Goal: Task Accomplishment & Management: Use online tool/utility

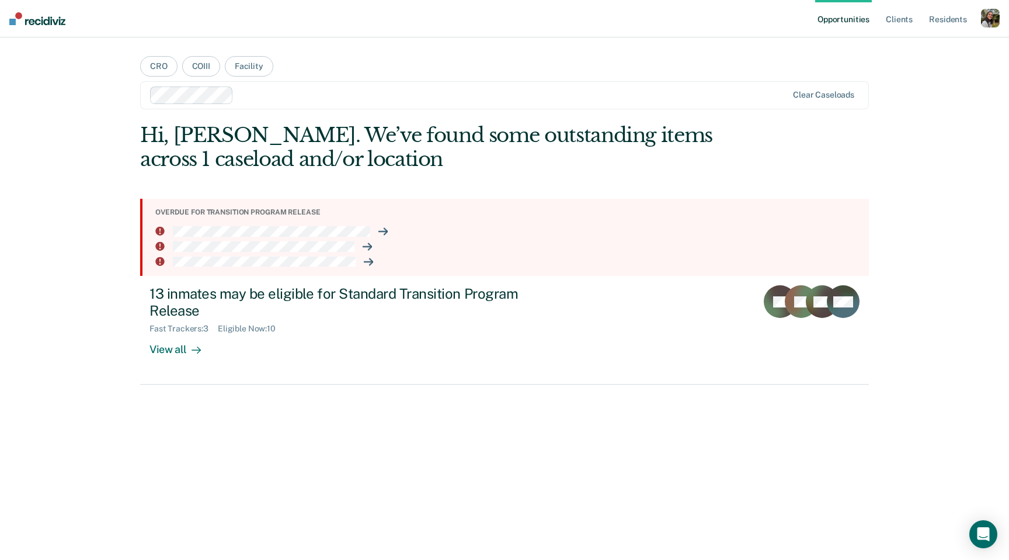
click at [330, 103] on div at bounding box center [469, 95] width 638 height 18
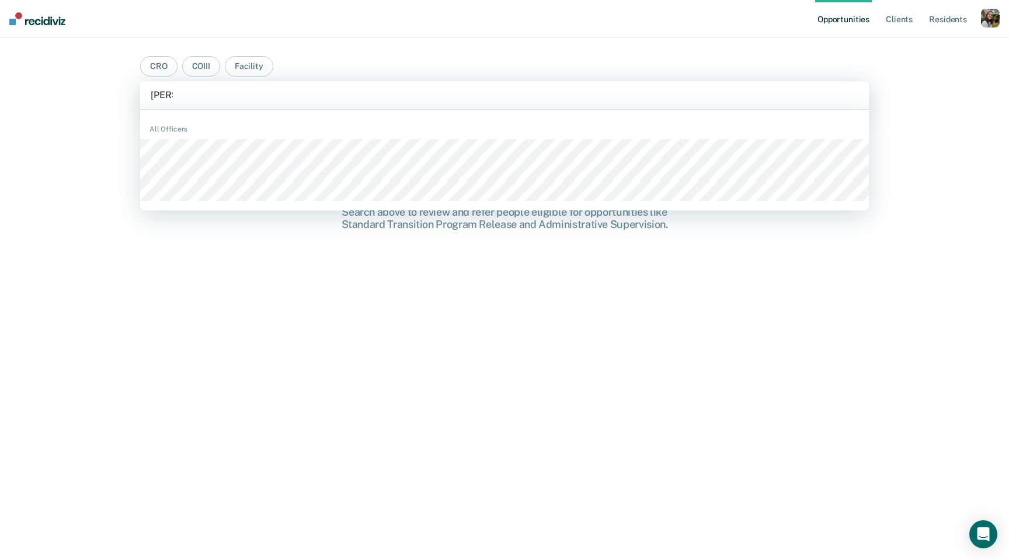
type input "[PERSON_NAME]"
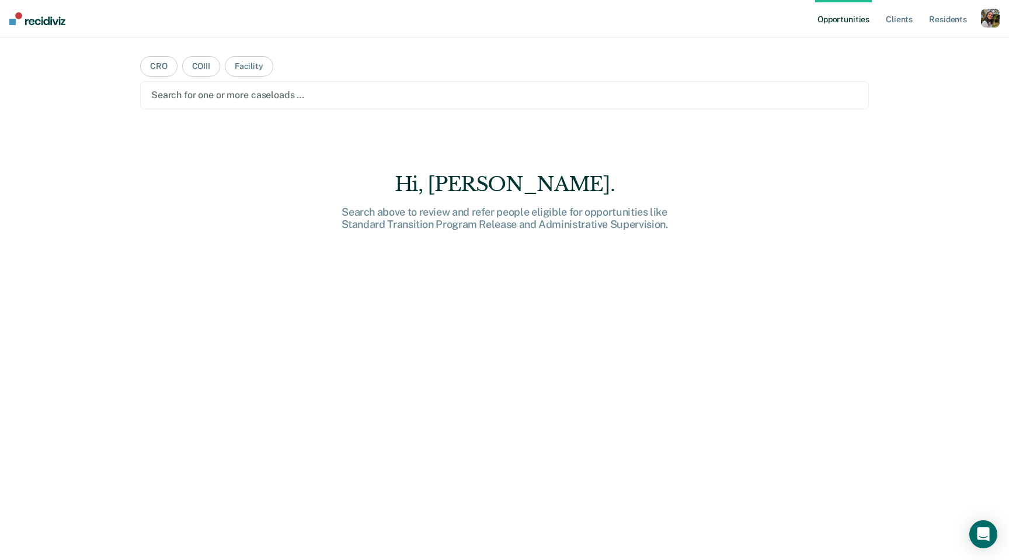
click at [991, 20] on div "button" at bounding box center [990, 18] width 19 height 19
click at [969, 44] on link "Profile" at bounding box center [944, 48] width 94 height 10
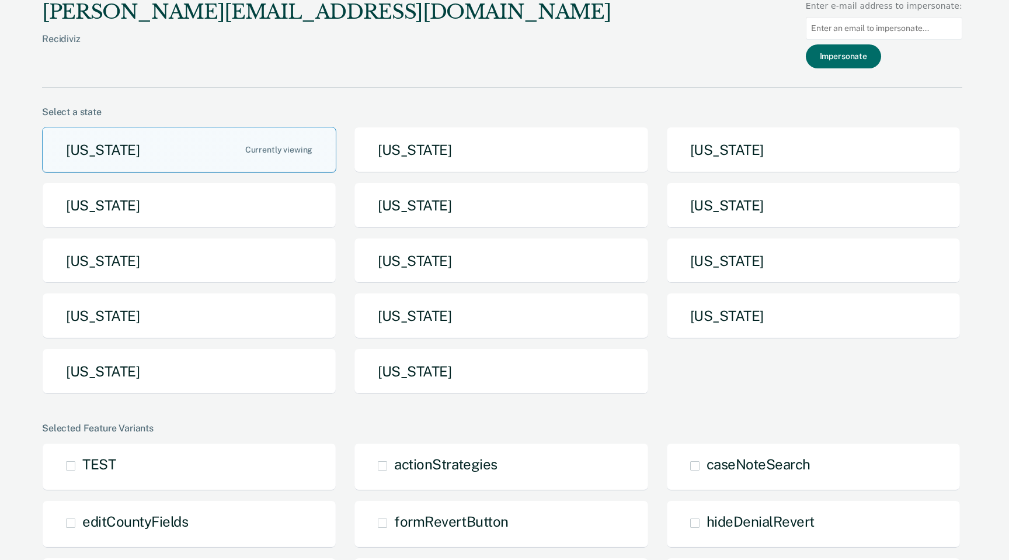
click at [461, 402] on div "[US_STATE] [US_STATE] [US_STATE] [US_STATE] [US_STATE] [US_STATE] [US_STATE] [U…" at bounding box center [502, 265] width 920 height 277
click at [465, 370] on button "[US_STATE]" at bounding box center [501, 371] width 294 height 46
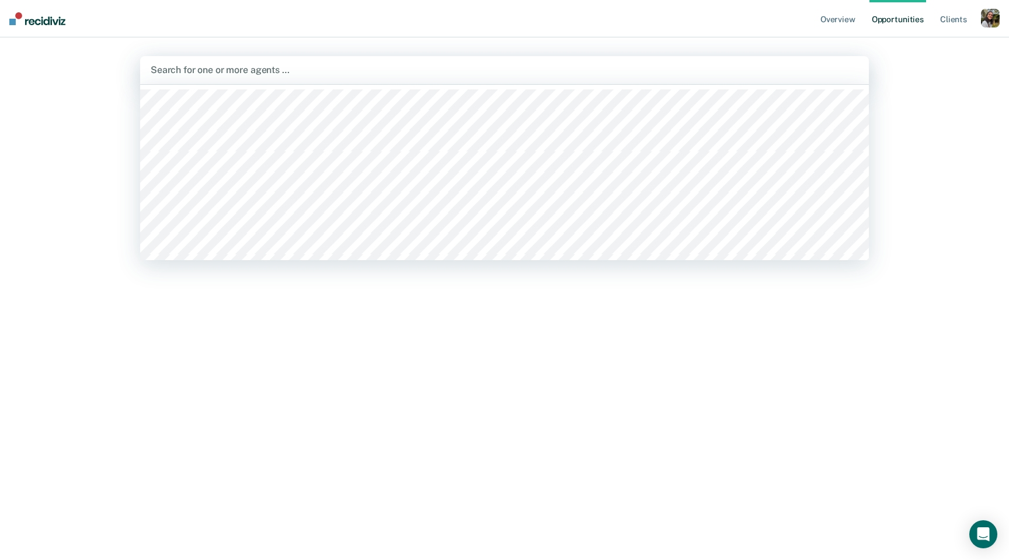
click at [482, 66] on div at bounding box center [505, 69] width 708 height 13
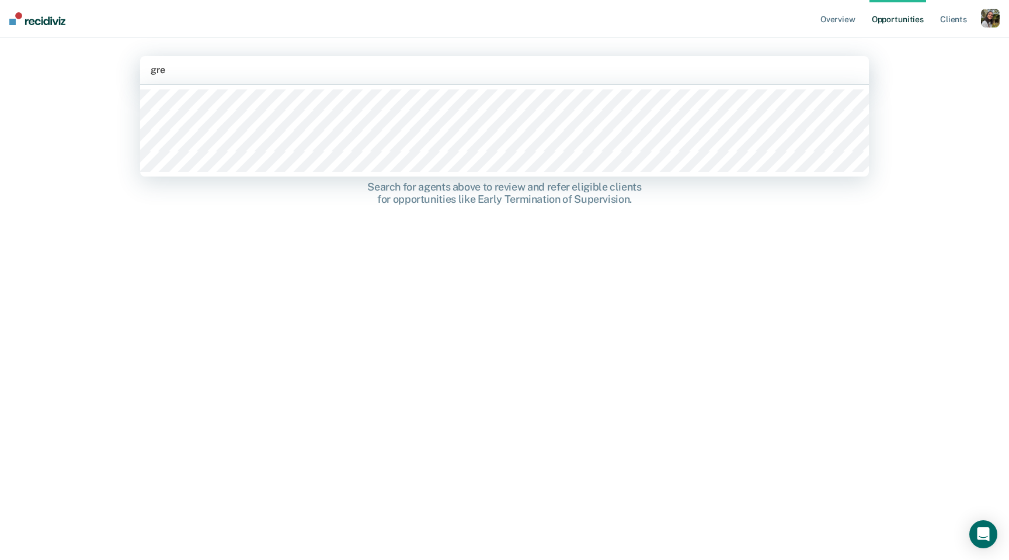
type input "[PERSON_NAME]"
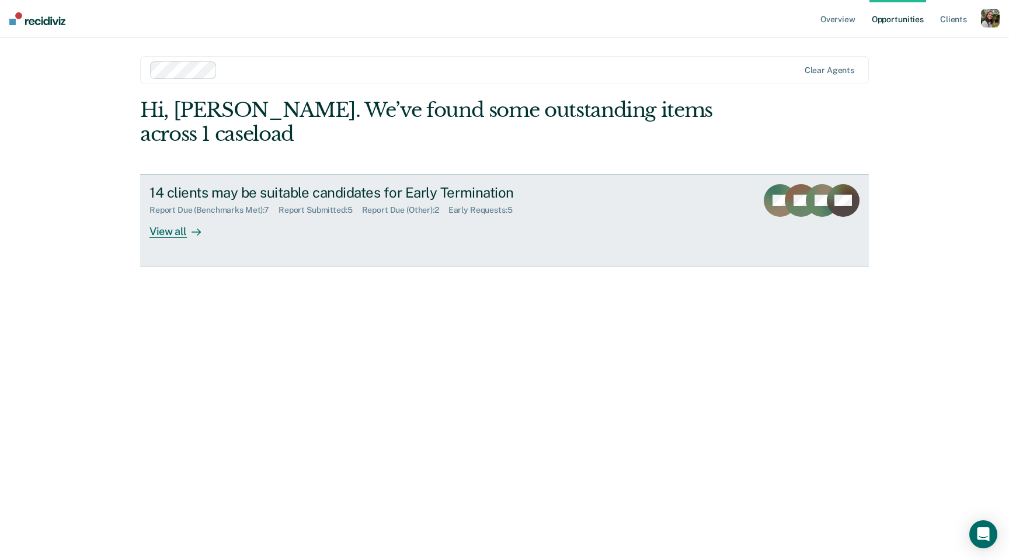
click at [462, 182] on link "14 clients may be suitable candidates for Early Termination Report Due (Benchma…" at bounding box center [504, 220] width 729 height 92
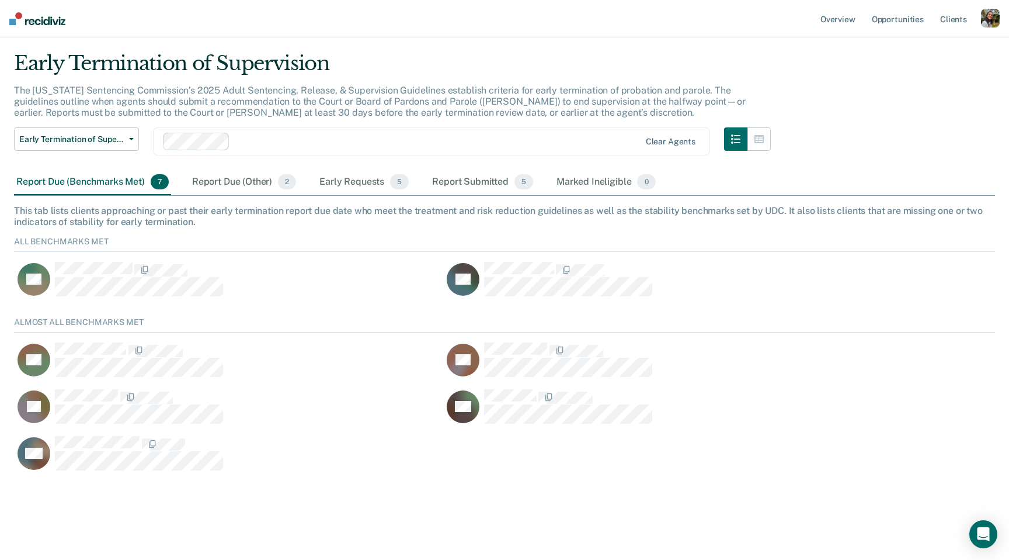
scroll to position [17, 0]
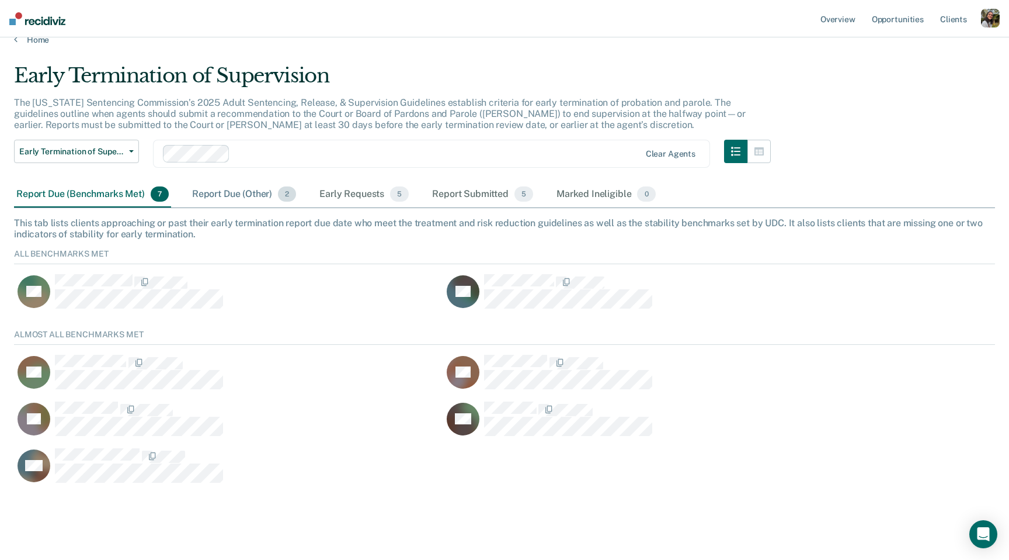
click at [258, 194] on div "Report Due (Other) 2" at bounding box center [244, 195] width 109 height 26
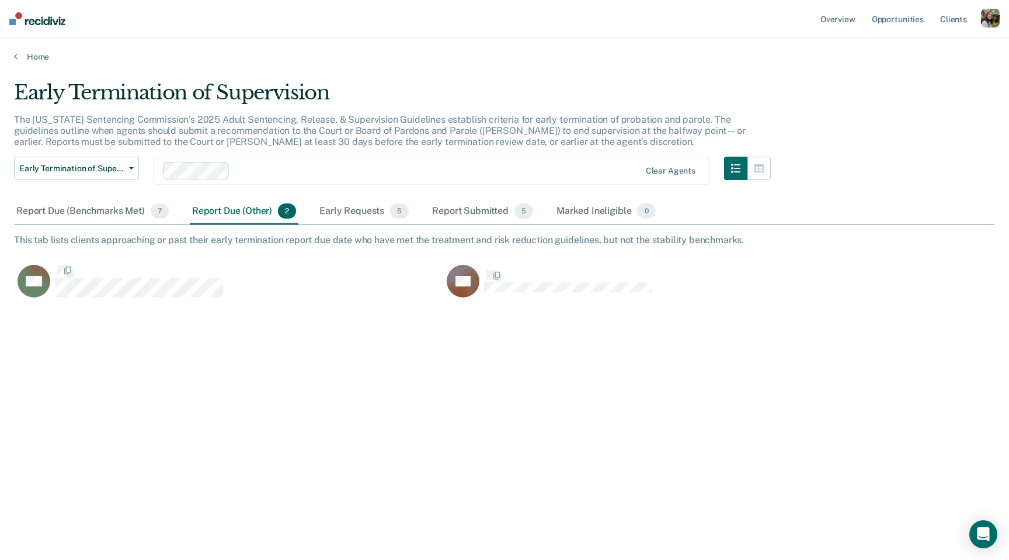
scroll to position [391, 981]
click at [357, 202] on div "Early Requests 5" at bounding box center [364, 212] width 94 height 26
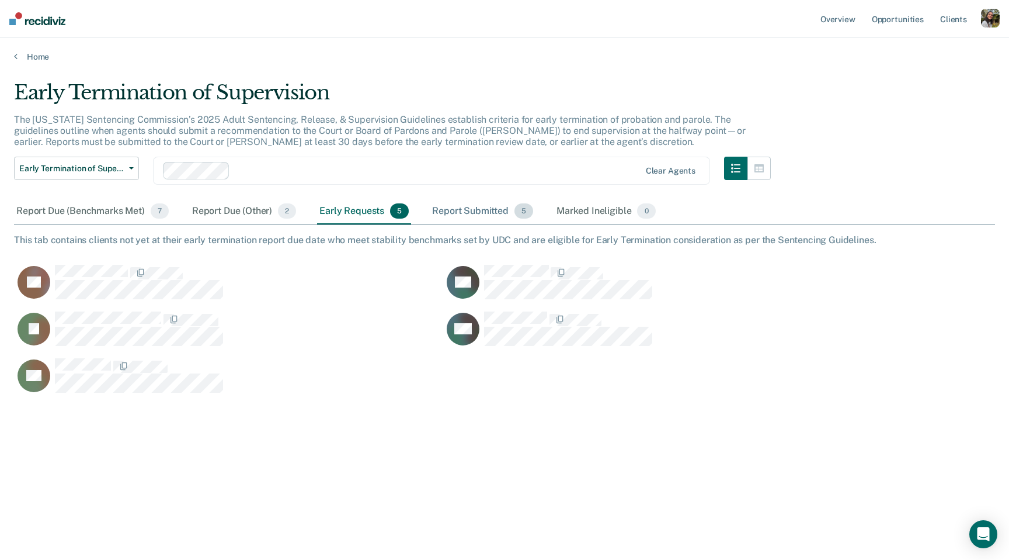
click at [455, 209] on div "Report Submitted 5" at bounding box center [483, 212] width 106 height 26
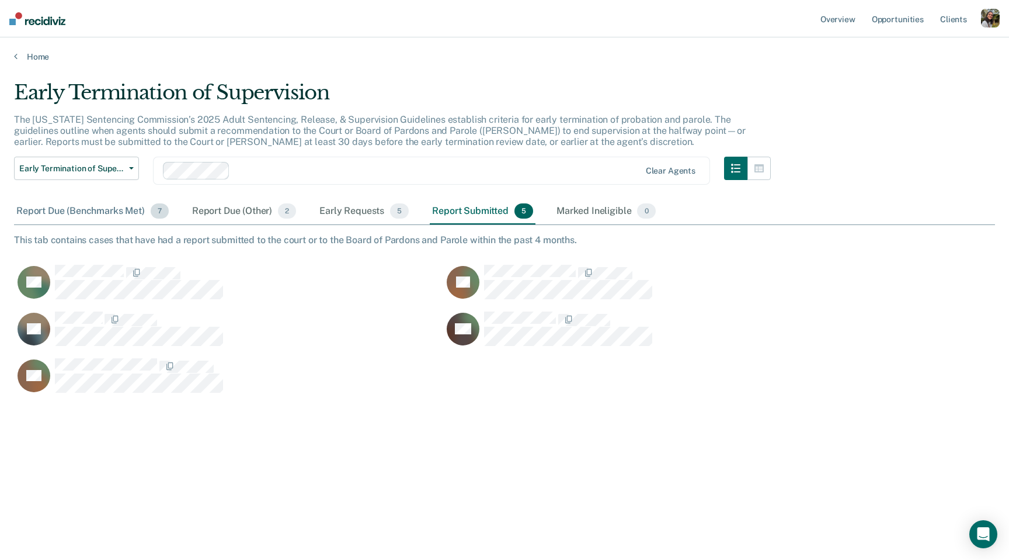
click at [77, 213] on div "Report Due (Benchmarks Met) 7" at bounding box center [92, 212] width 157 height 26
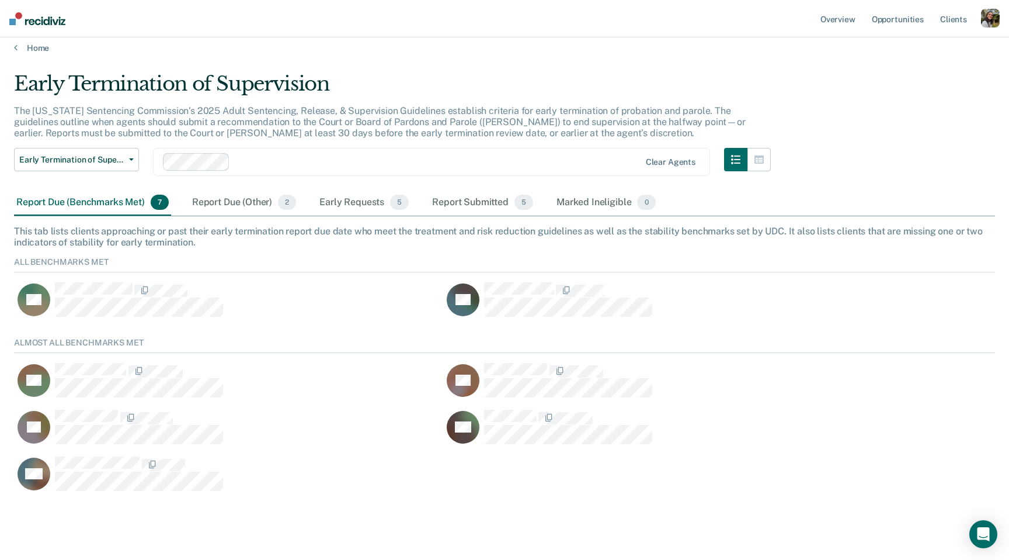
scroll to position [0, 0]
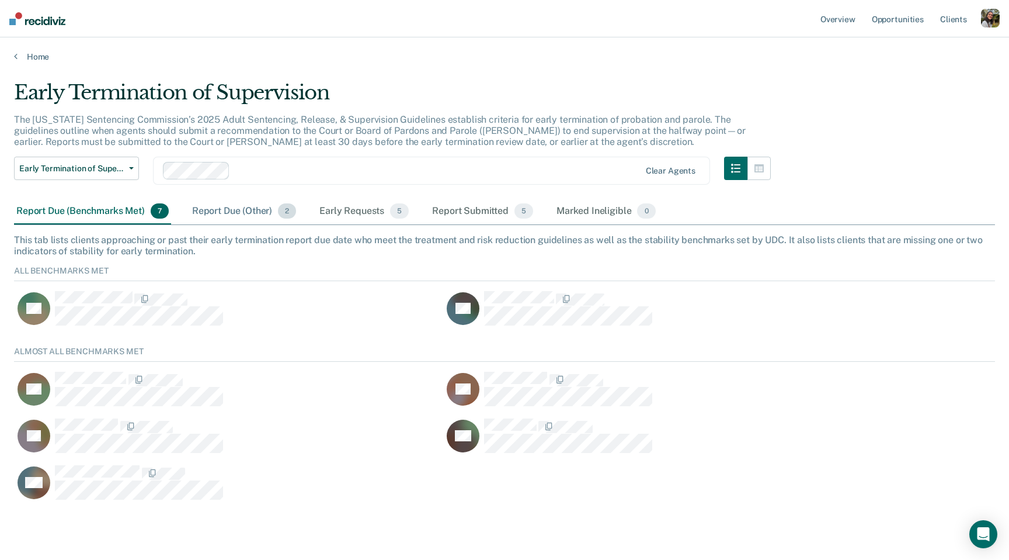
click at [209, 205] on div "Report Due (Other) 2" at bounding box center [244, 212] width 109 height 26
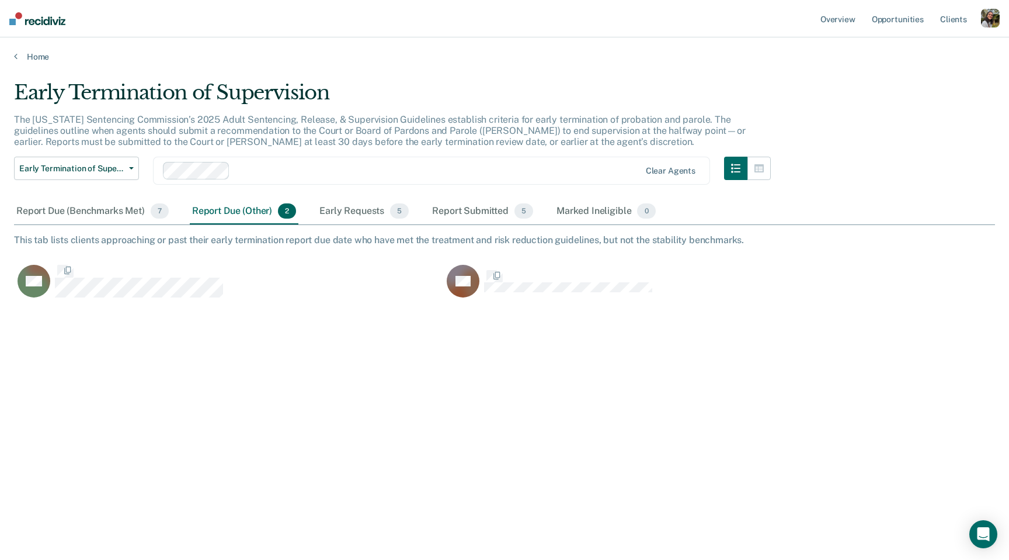
scroll to position [391, 981]
click at [88, 159] on button "Early Termination of Supervision" at bounding box center [76, 168] width 125 height 23
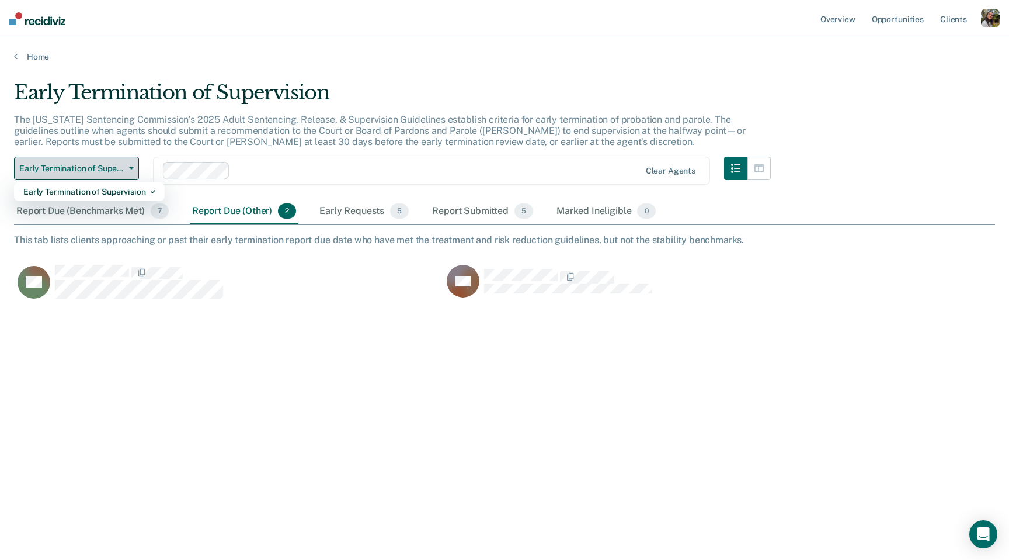
click at [88, 161] on button "Early Termination of Supervision" at bounding box center [76, 168] width 125 height 23
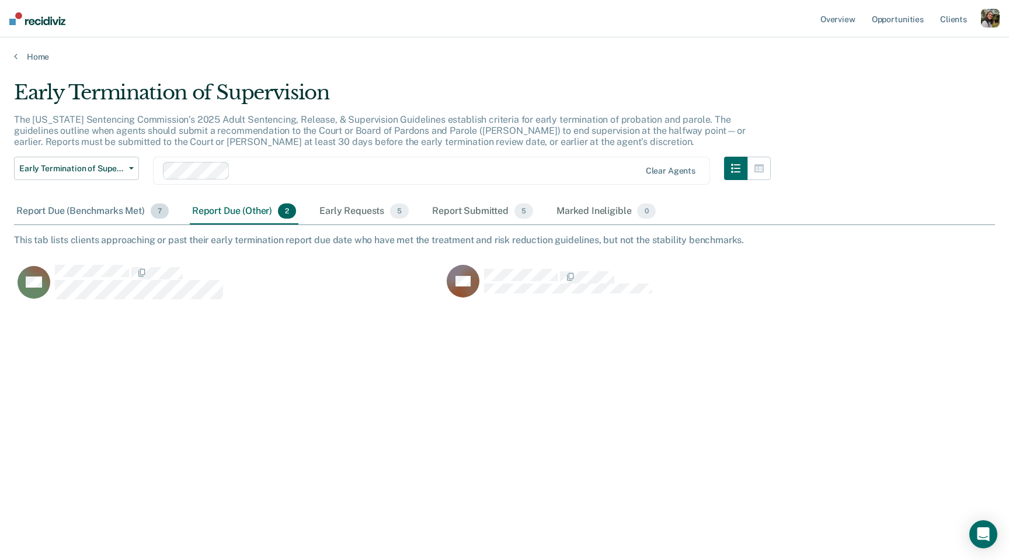
click at [96, 214] on div "Report Due (Benchmarks Met) 7" at bounding box center [92, 212] width 157 height 26
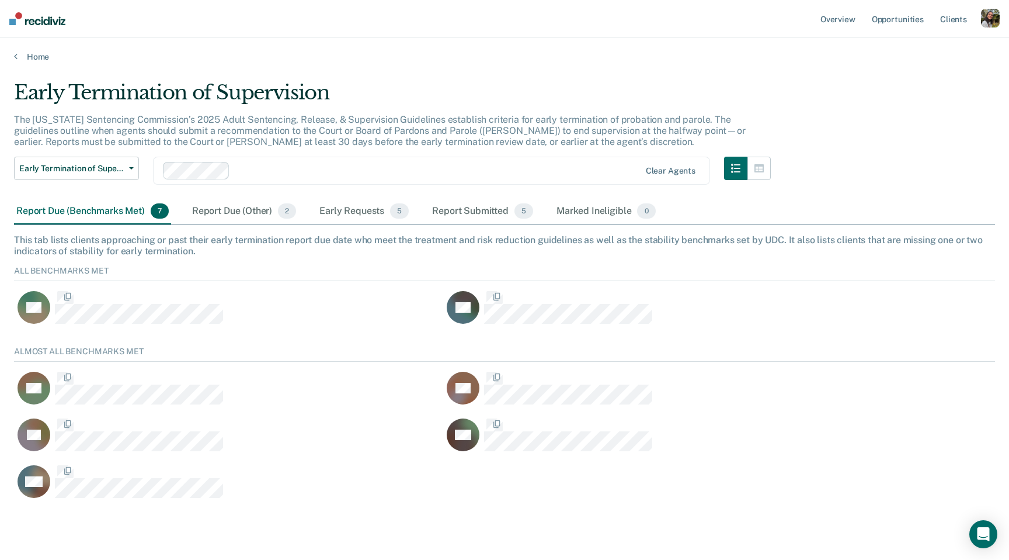
scroll to position [164, 981]
